Goal: Obtain resource: Download file/media

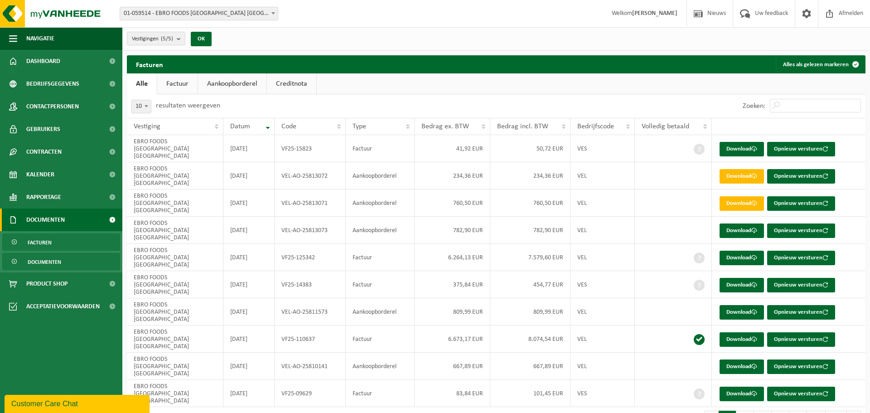
click at [46, 260] on span "Documenten" at bounding box center [45, 261] width 34 height 17
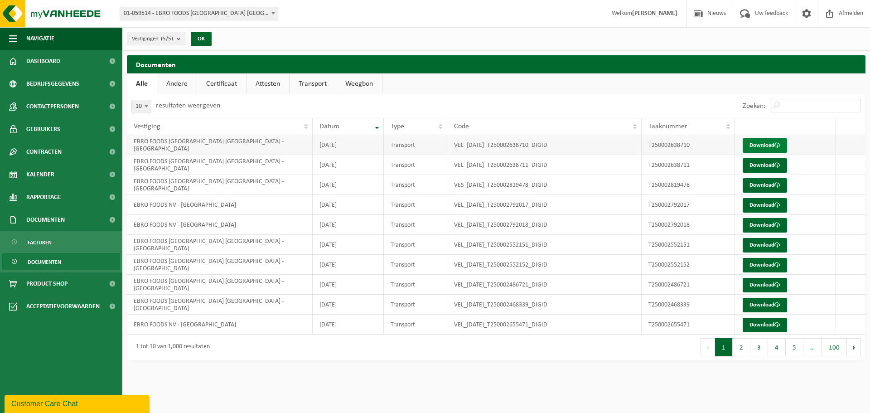
click at [765, 146] on link "Download" at bounding box center [765, 145] width 44 height 15
